Goal: Task Accomplishment & Management: Manage account settings

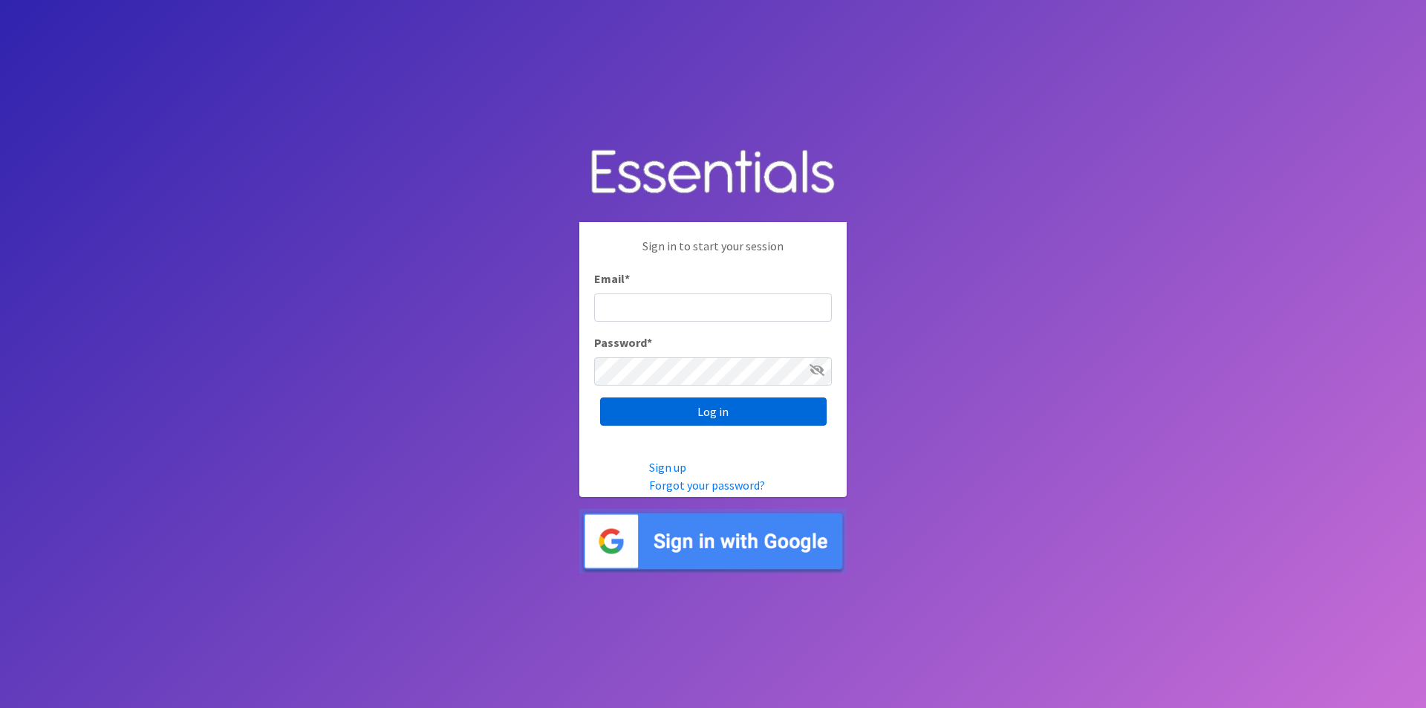
type input "essentialcarecoalition@gmail.com"
click at [655, 404] on input "Log in" at bounding box center [713, 411] width 226 height 28
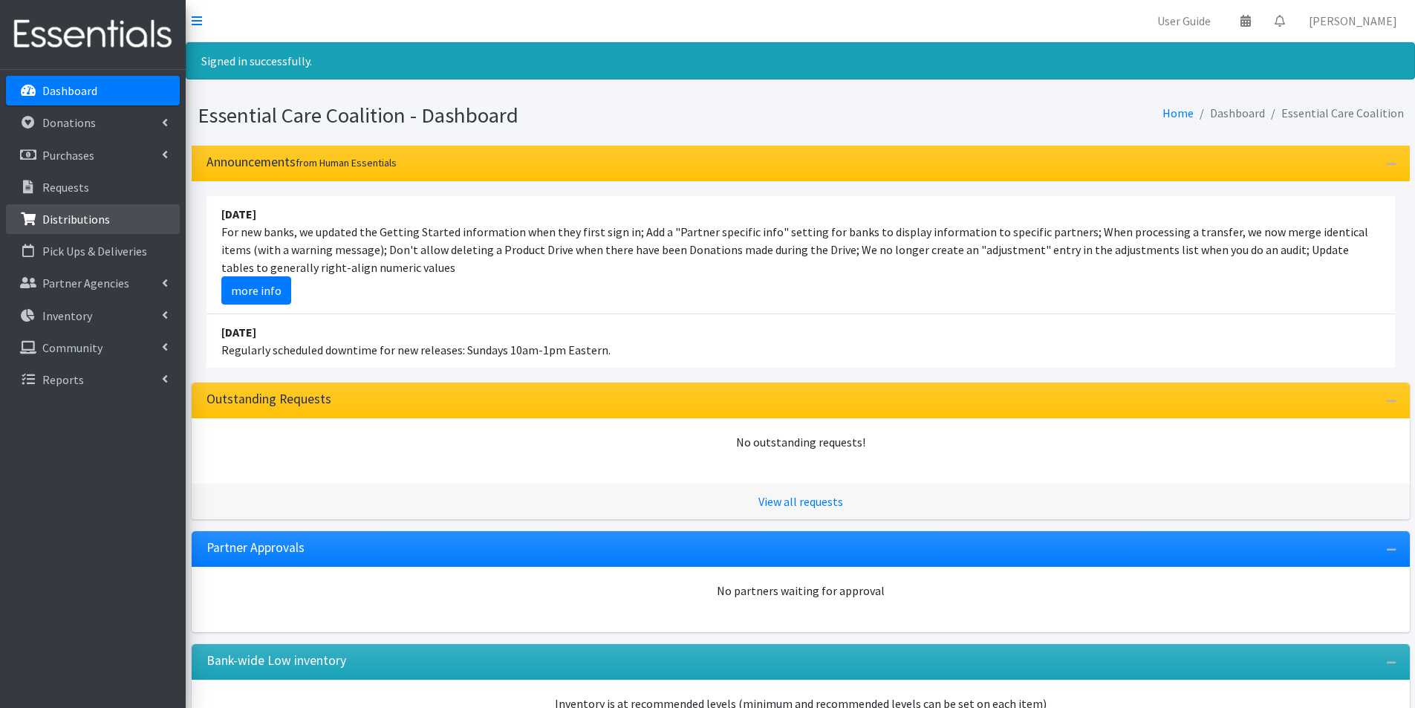
click at [91, 215] on p "Distributions" at bounding box center [76, 219] width 68 height 15
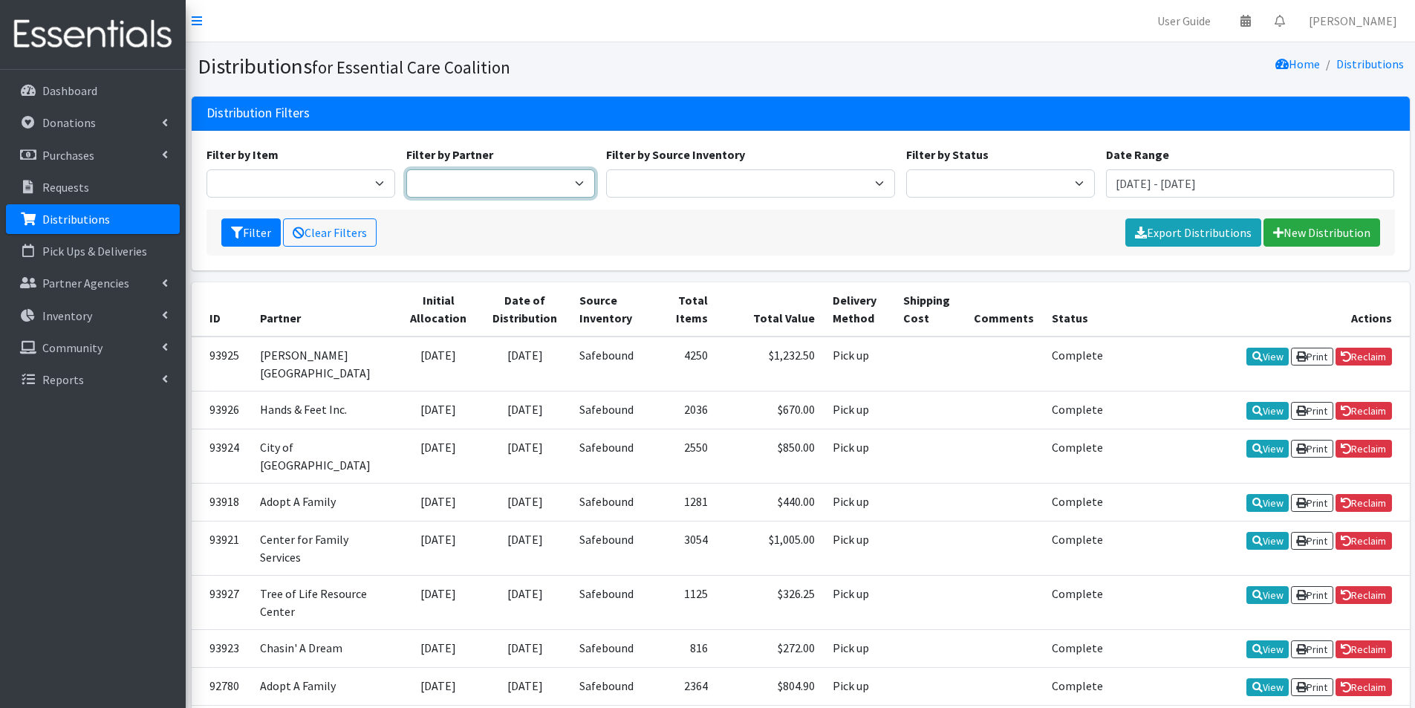
click at [486, 190] on select "Adopt A Family Aid to Victims of Domestic Abuse (AVDA) Babycycle Diaper Bank CB…" at bounding box center [500, 183] width 189 height 28
click at [406, 169] on select "Adopt A Family Aid to Victims of Domestic Abuse (AVDA) Babycycle Diaper Bank CB…" at bounding box center [500, 183] width 189 height 28
click at [505, 189] on select "Adopt A Family Aid to Victims of Domestic Abuse (AVDA) Babycycle Diaper Bank CB…" at bounding box center [500, 183] width 189 height 28
select select "7298"
click at [406, 169] on select "Adopt A Family Aid to Victims of Domestic Abuse (AVDA) Babycycle Diaper Bank CB…" at bounding box center [500, 183] width 189 height 28
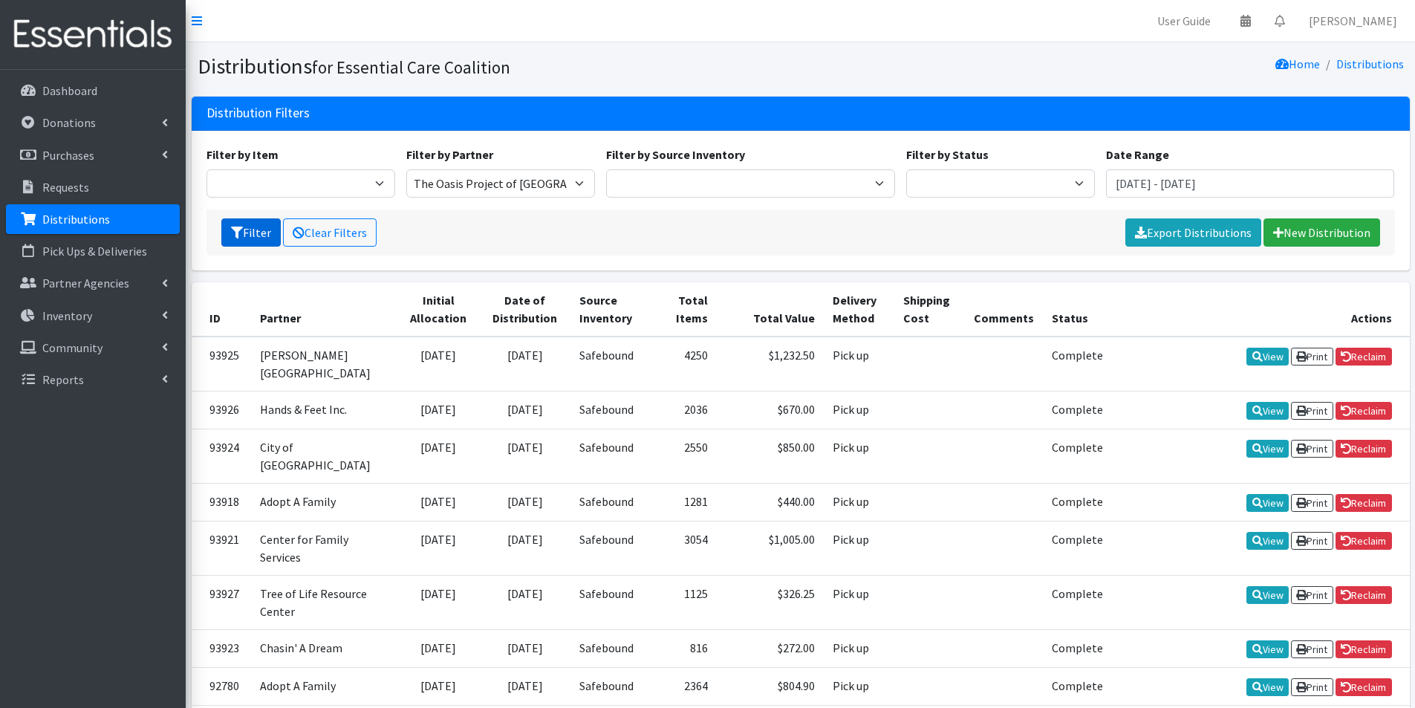
click at [255, 234] on button "Filter" at bounding box center [250, 232] width 59 height 28
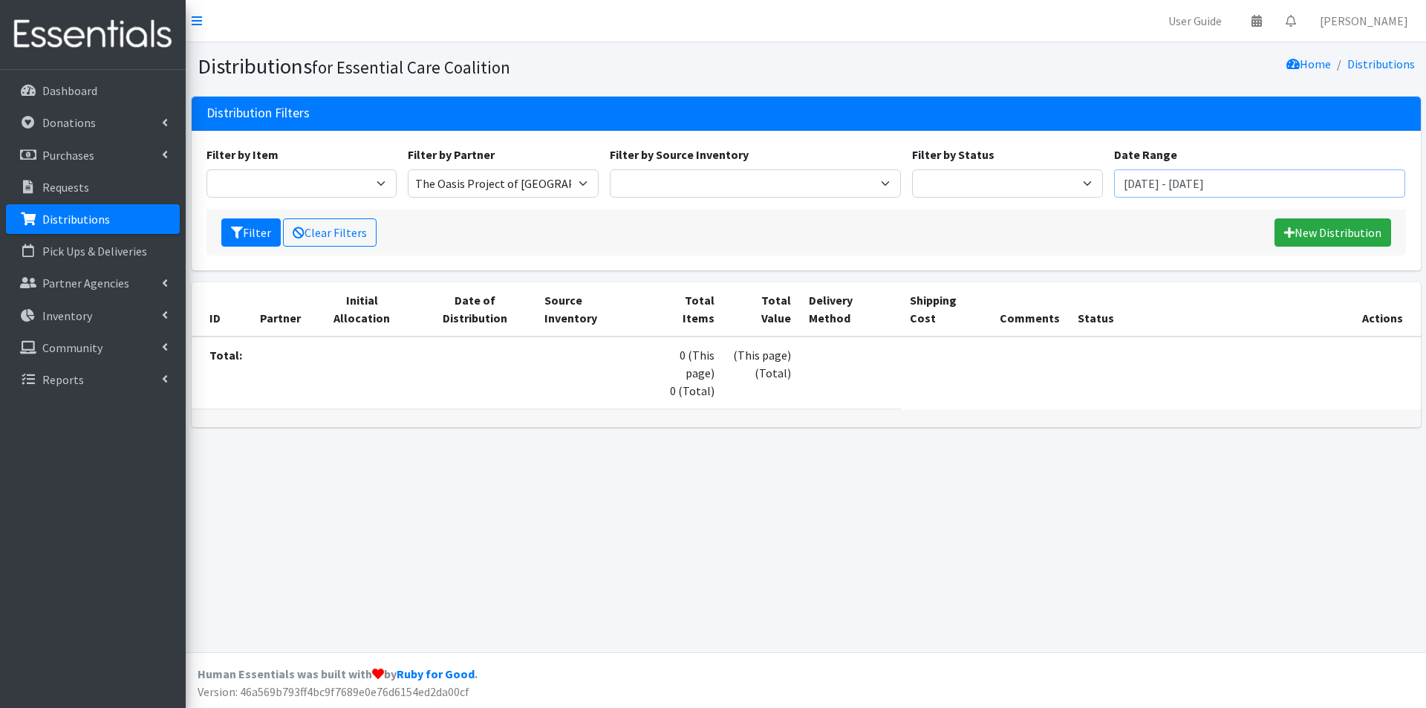
click at [1181, 187] on input "[DATE] - [DATE]" at bounding box center [1260, 183] width 292 height 28
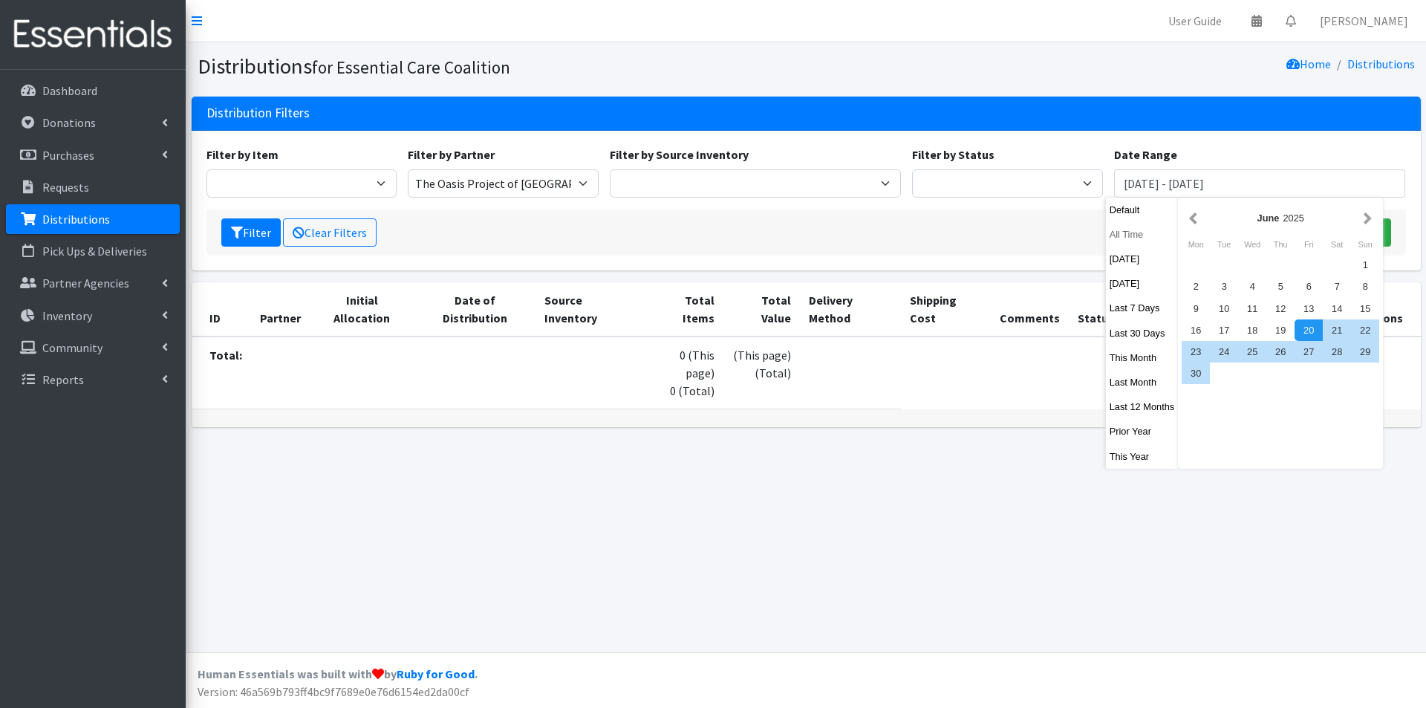
click at [1146, 237] on button "All Time" at bounding box center [1142, 235] width 73 height 22
type input "August 20, 1925 - August 20, 2026"
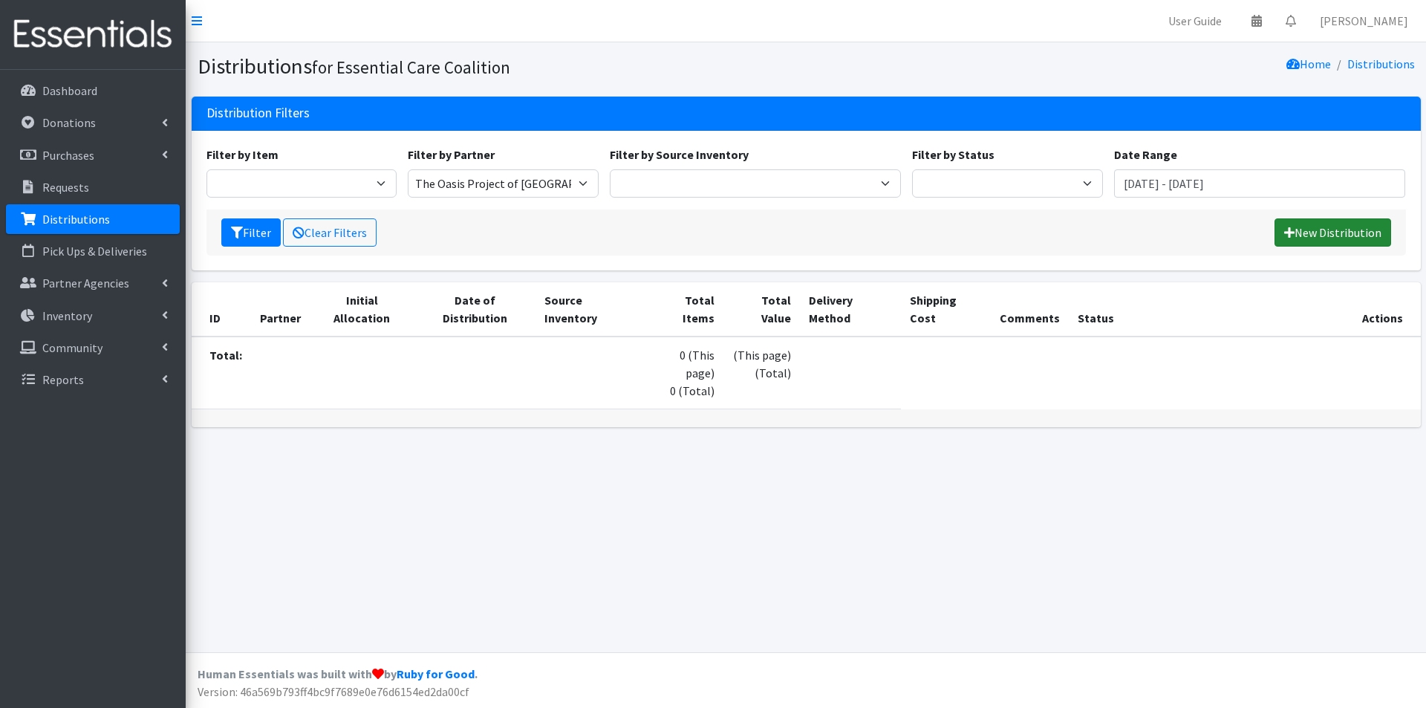
click at [1287, 224] on link "New Distribution" at bounding box center [1332, 232] width 117 height 28
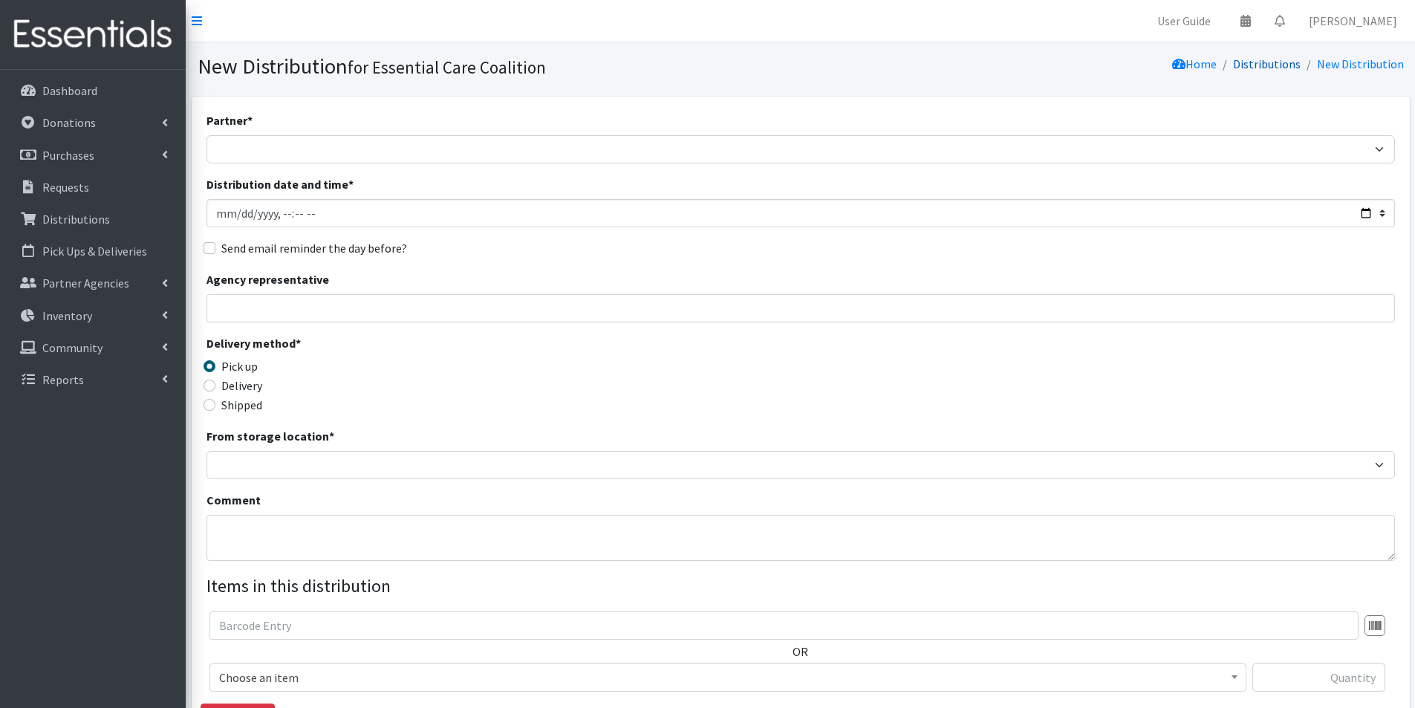
click at [1259, 62] on link "Distributions" at bounding box center [1267, 63] width 68 height 15
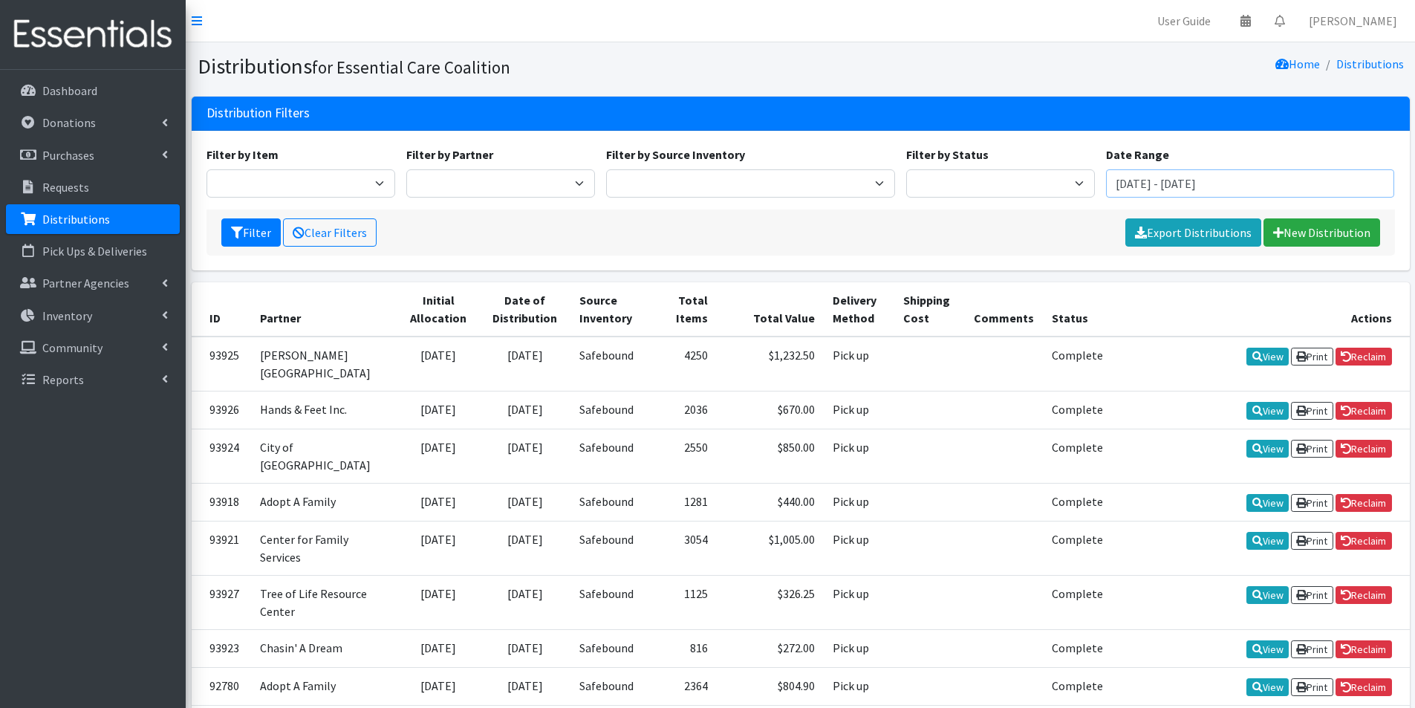
click at [1197, 179] on input "[DATE] - [DATE]" at bounding box center [1250, 183] width 289 height 28
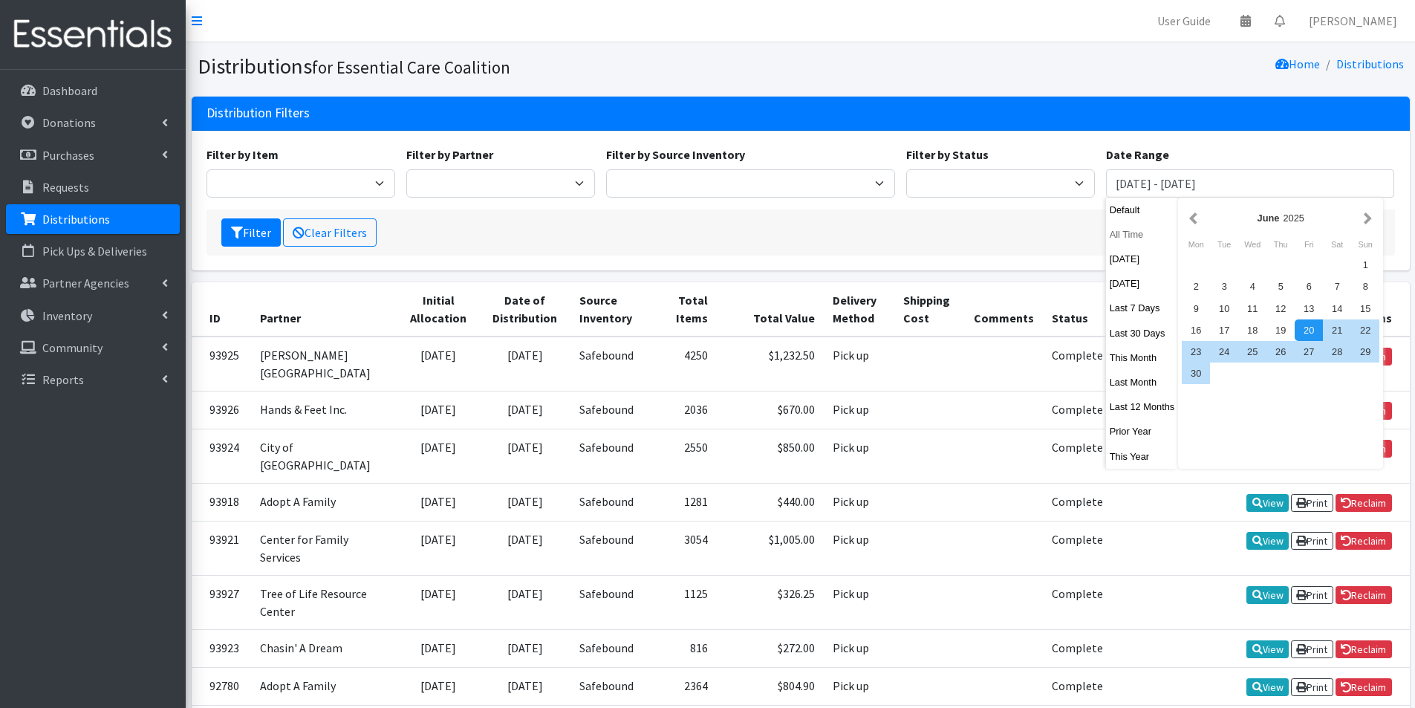
click at [1146, 239] on button "All Time" at bounding box center [1142, 235] width 73 height 22
type input "[DATE] - [DATE]"
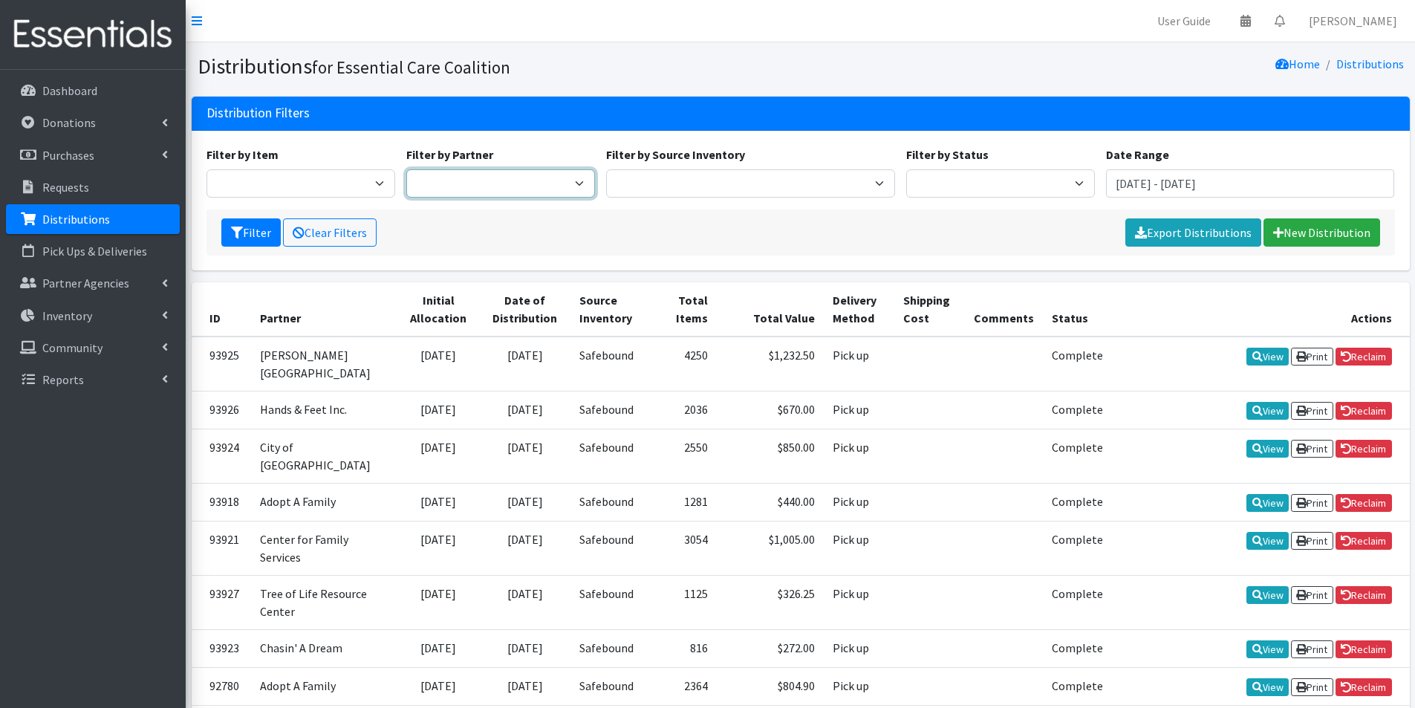
click at [546, 184] on select "Adopt A Family Aid to Victims of Domestic Abuse (AVDA) Babycycle Diaper Bank CB…" at bounding box center [500, 183] width 189 height 28
select select "7298"
click at [406, 169] on select "Adopt A Family Aid to Victims of Domestic Abuse (AVDA) Babycycle Diaper Bank CB…" at bounding box center [500, 183] width 189 height 28
click at [230, 208] on div "Filter by Item Adult Briefs (Large/X-Large) Adult Briefs (Medium/Large) Adult B…" at bounding box center [800, 178] width 1199 height 64
click at [242, 227] on icon "submit" at bounding box center [237, 232] width 12 height 12
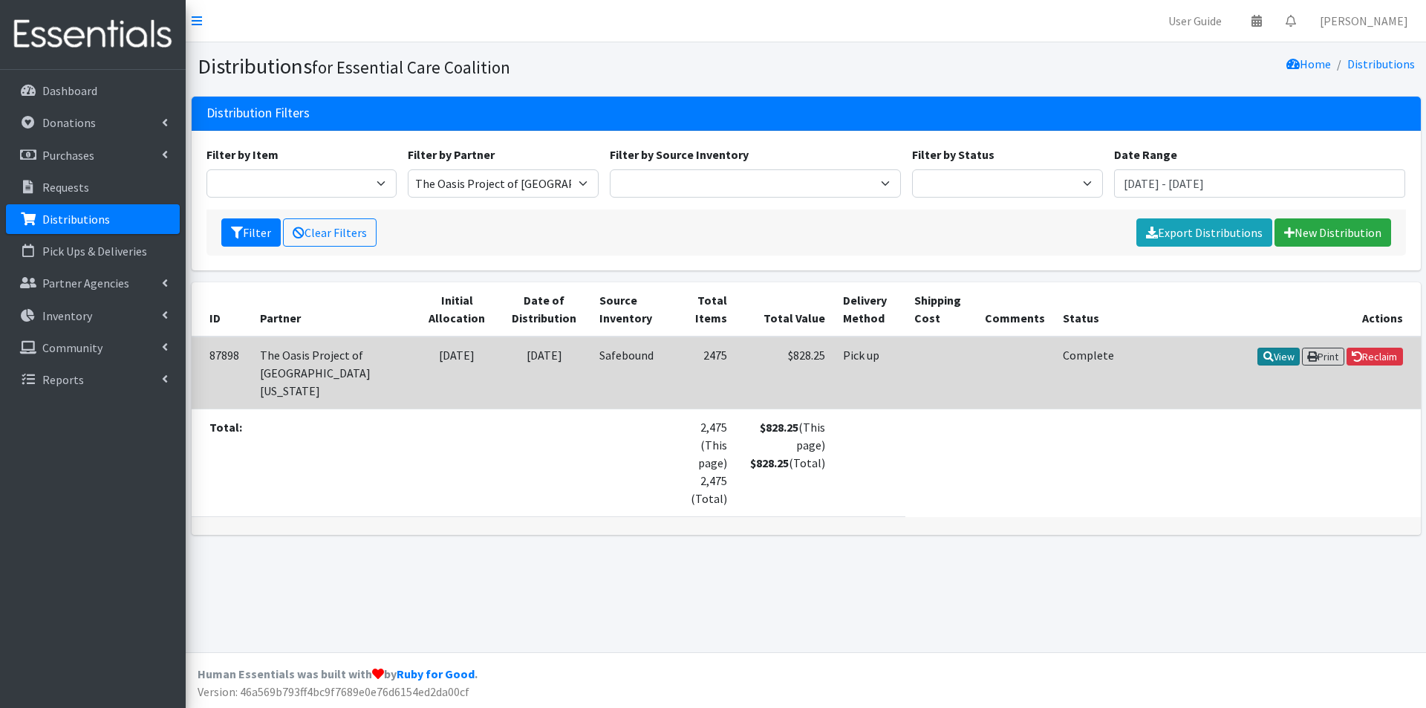
click at [1271, 352] on link "View" at bounding box center [1278, 357] width 42 height 18
